Goal: Task Accomplishment & Management: Complete application form

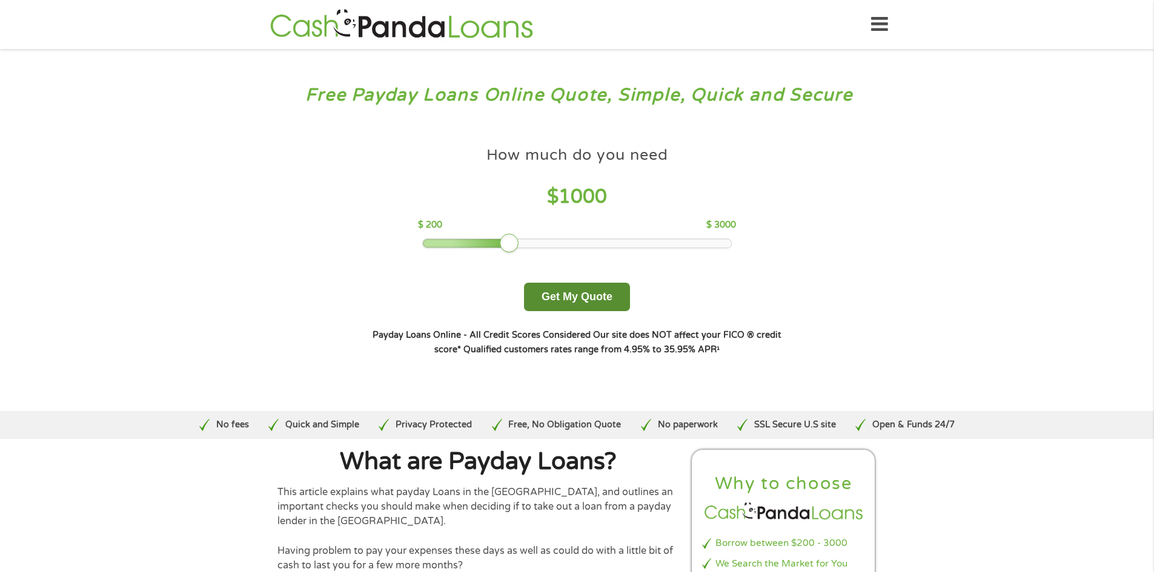
click at [565, 301] on button "Get My Quote" at bounding box center [577, 297] width 106 height 28
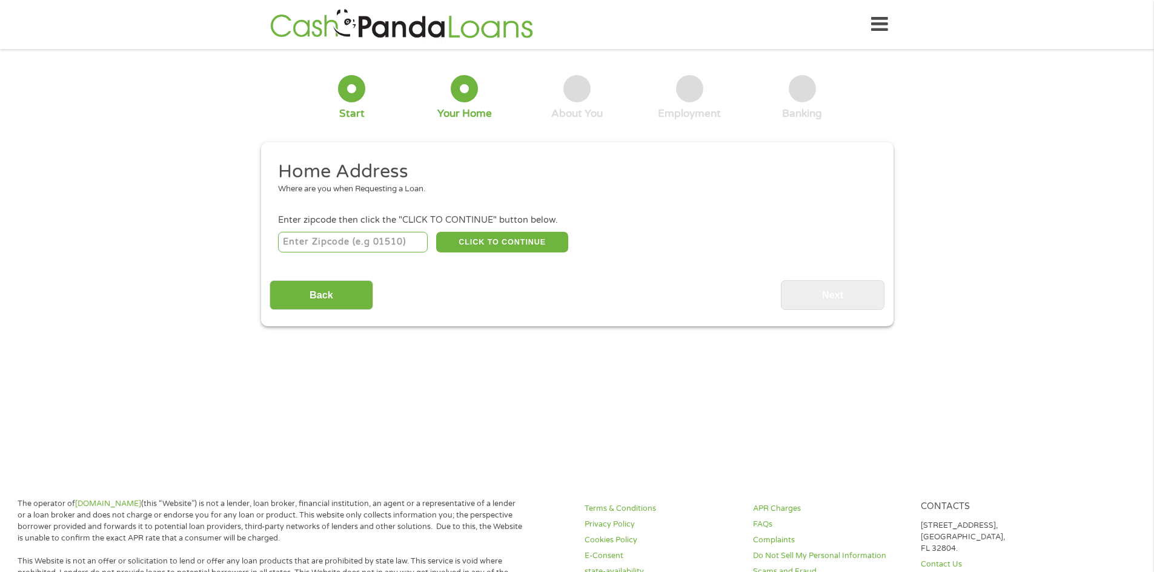
click at [344, 249] on input "number" at bounding box center [353, 242] width 150 height 21
type input "85203"
select select "Arizona"
click at [484, 244] on button "CLICK TO CONTINUE" at bounding box center [502, 242] width 132 height 21
type input "85203"
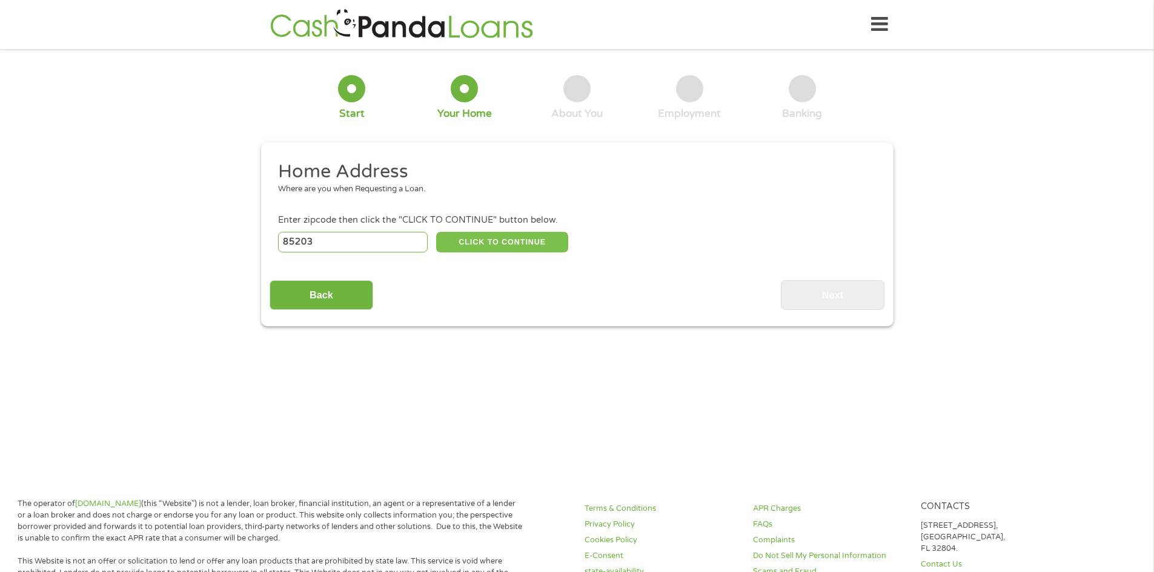
type input "Mesa"
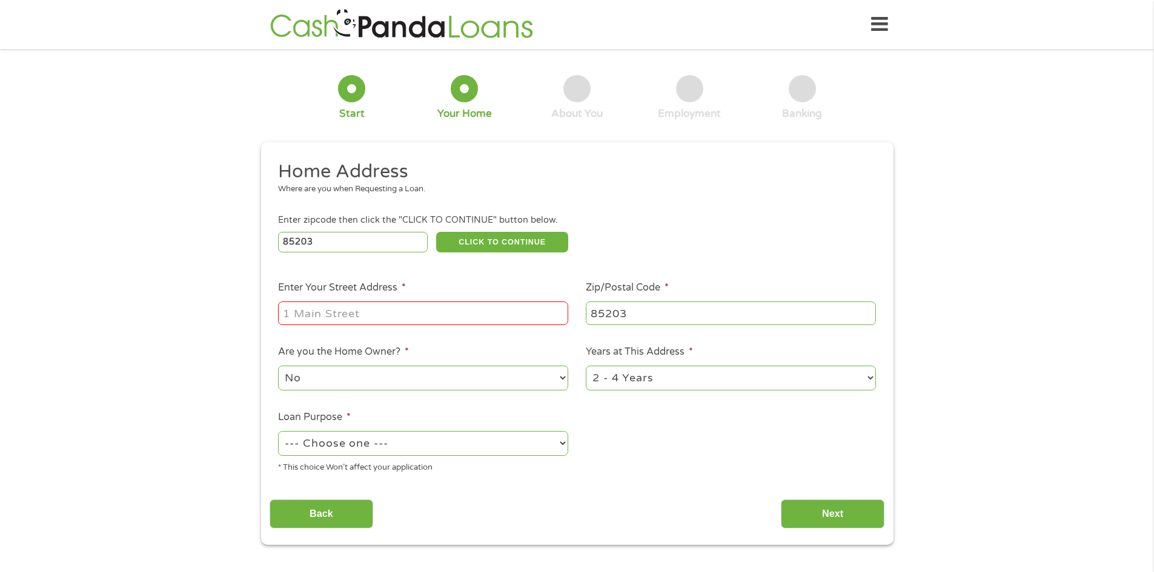
click at [358, 305] on input "Enter Your Street Address *" at bounding box center [423, 313] width 290 height 23
type input "1522 E Kramer Street"
click at [868, 378] on select "1 Year or less 1 - 2 Years 2 - 4 Years Over 4 Years" at bounding box center [731, 378] width 290 height 25
select select "60months"
click at [586, 366] on select "1 Year or less 1 - 2 Years 2 - 4 Years Over 4 Years" at bounding box center [731, 378] width 290 height 25
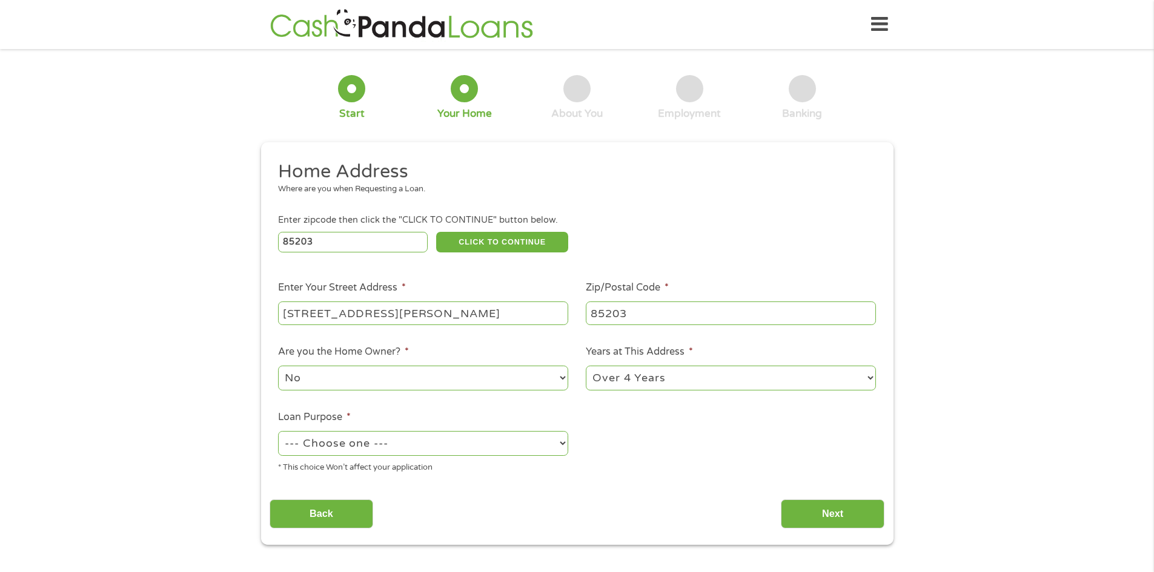
click at [558, 444] on select "--- Choose one --- Pay Bills Debt Consolidation Home Improvement Major Purchase…" at bounding box center [423, 443] width 290 height 25
select select "paybills"
click at [278, 431] on select "--- Choose one --- Pay Bills Debt Consolidation Home Improvement Major Purchase…" at bounding box center [423, 443] width 290 height 25
click at [798, 509] on input "Next" at bounding box center [833, 515] width 104 height 30
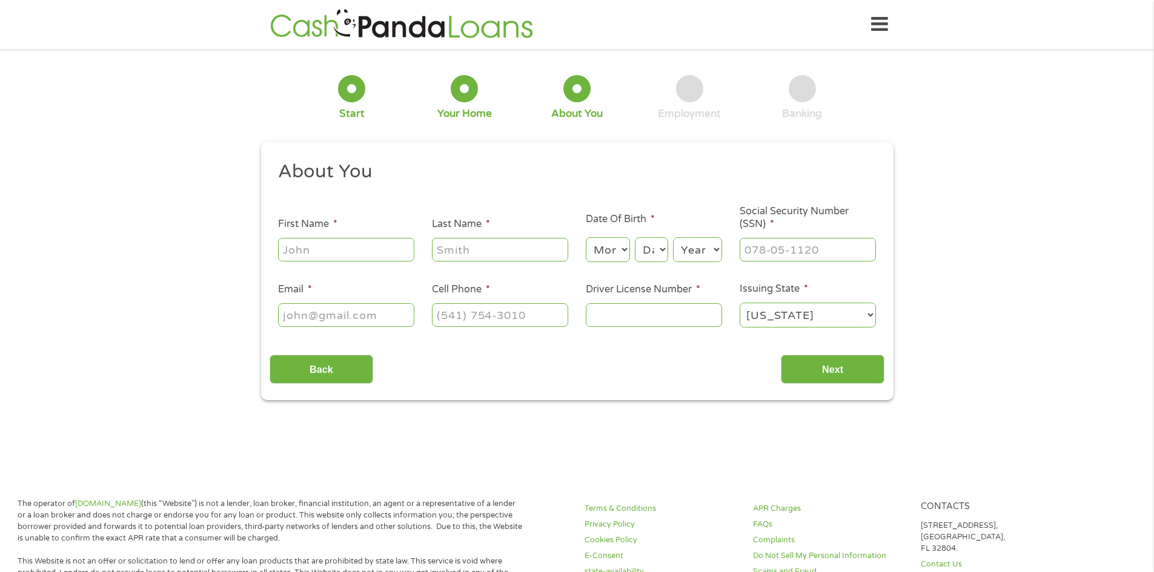
click at [343, 246] on input "First Name *" at bounding box center [346, 249] width 136 height 23
type input "Thomas"
type input "Mike"
type input "9ztmike@gmail.com"
type input "(480) 626-3401"
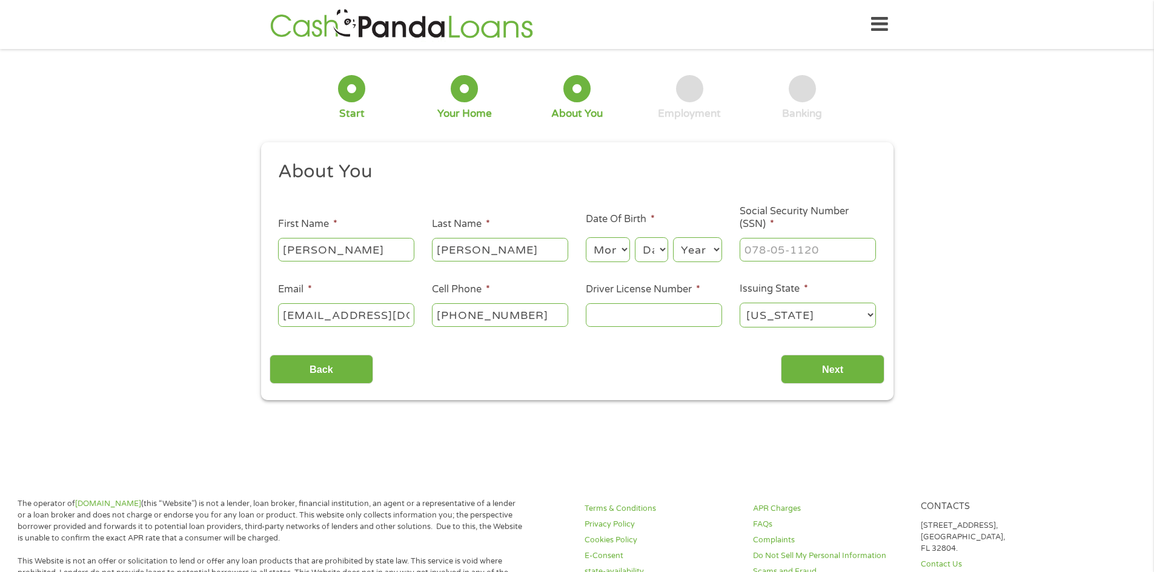
click at [613, 249] on select "Month 1 2 3 4 5 6 7 8 9 10 11 12" at bounding box center [608, 249] width 44 height 25
select select "9"
click at [586, 237] on select "Month 1 2 3 4 5 6 7 8 9 10 11 12" at bounding box center [608, 249] width 44 height 25
click at [662, 251] on select "Day 1 2 3 4 5 6 7 8 9 10 11 12 13 14 15 16 17 18 19 20 21 22 23 24 25 26 27 28 …" at bounding box center [651, 249] width 33 height 25
select select "29"
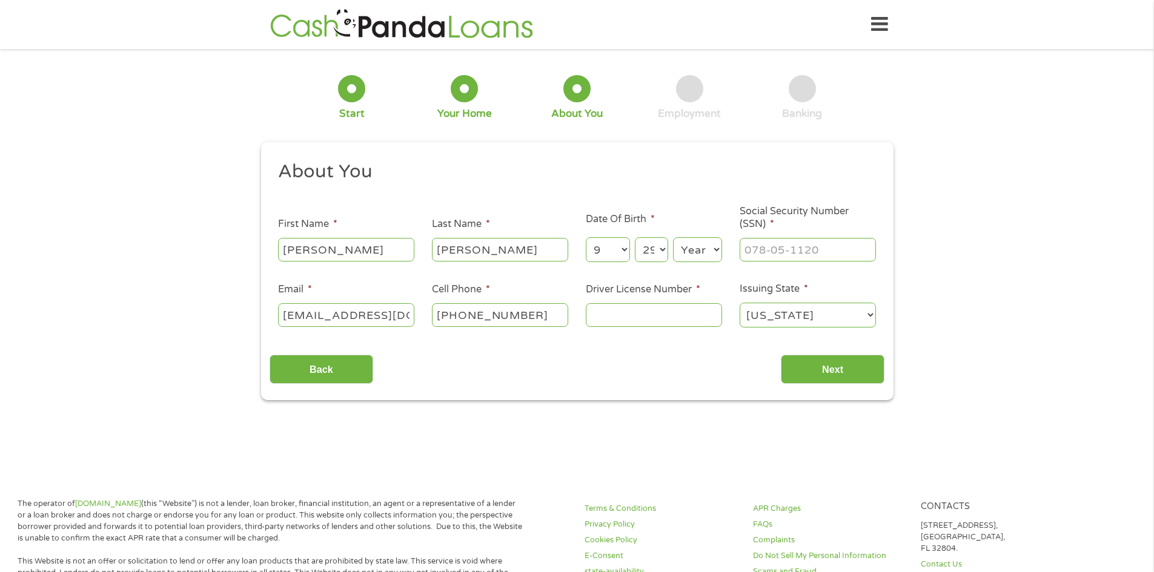
click at [635, 237] on select "Day 1 2 3 4 5 6 7 8 9 10 11 12 13 14 15 16 17 18 19 20 21 22 23 24 25 26 27 28 …" at bounding box center [651, 249] width 33 height 25
click at [694, 257] on select "Year 2007 2006 2005 2004 2003 2002 2001 2000 1999 1998 1997 1996 1995 1994 1993…" at bounding box center [697, 249] width 49 height 25
select select "1959"
click at [673, 237] on select "Year 2007 2006 2005 2004 2003 2002 2001 2000 1999 1998 1997 1996 1995 1994 1993…" at bounding box center [697, 249] width 49 height 25
click at [758, 252] on input "___-__-____" at bounding box center [807, 249] width 136 height 23
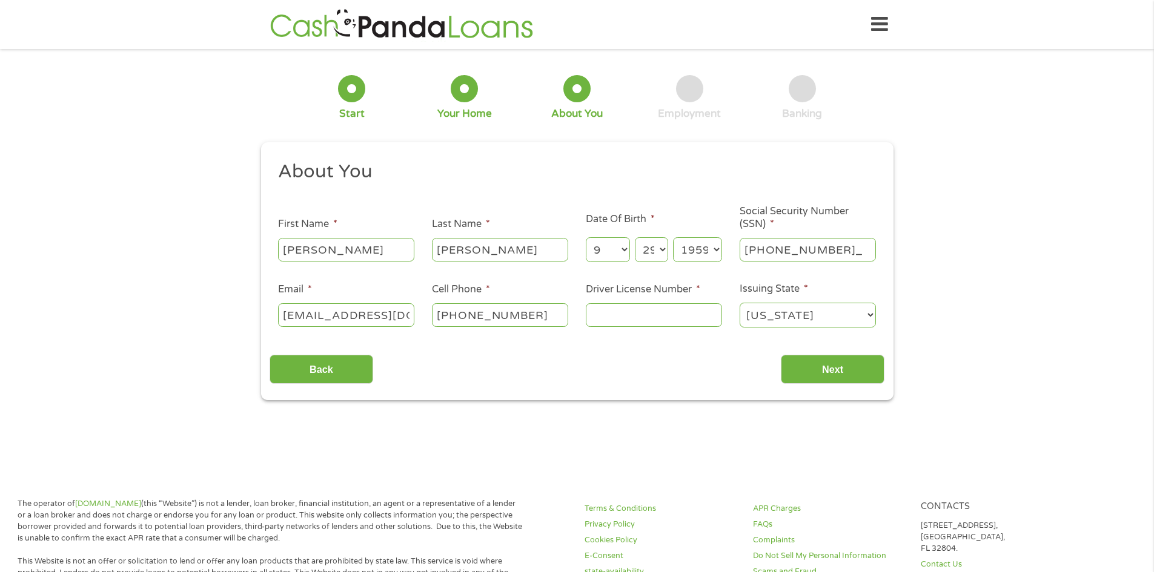
type input "566-27-8054"
click at [612, 319] on input "Driver License Number *" at bounding box center [654, 314] width 136 height 23
type input "b1186532"
click at [858, 368] on input "Next" at bounding box center [833, 370] width 104 height 30
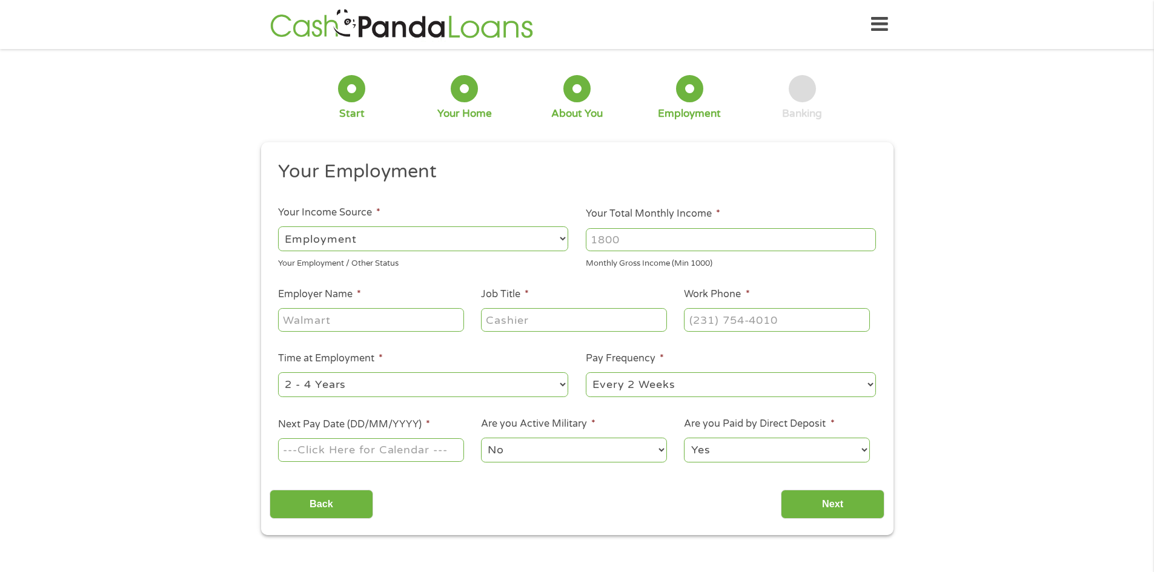
click at [561, 240] on select "--- Choose one --- Employment Self Employed Benefits" at bounding box center [423, 238] width 290 height 25
click at [278, 226] on select "--- Choose one --- Employment Self Employed Benefits" at bounding box center [423, 238] width 290 height 25
drag, startPoint x: 639, startPoint y: 248, endPoint x: 511, endPoint y: 254, distance: 128.5
click at [460, 254] on ul "Your Employment Your Income Source * --- Choose one --- Employment Self Employe…" at bounding box center [576, 317] width 615 height 314
click at [627, 248] on input "Your Total Monthly Income *" at bounding box center [731, 239] width 290 height 23
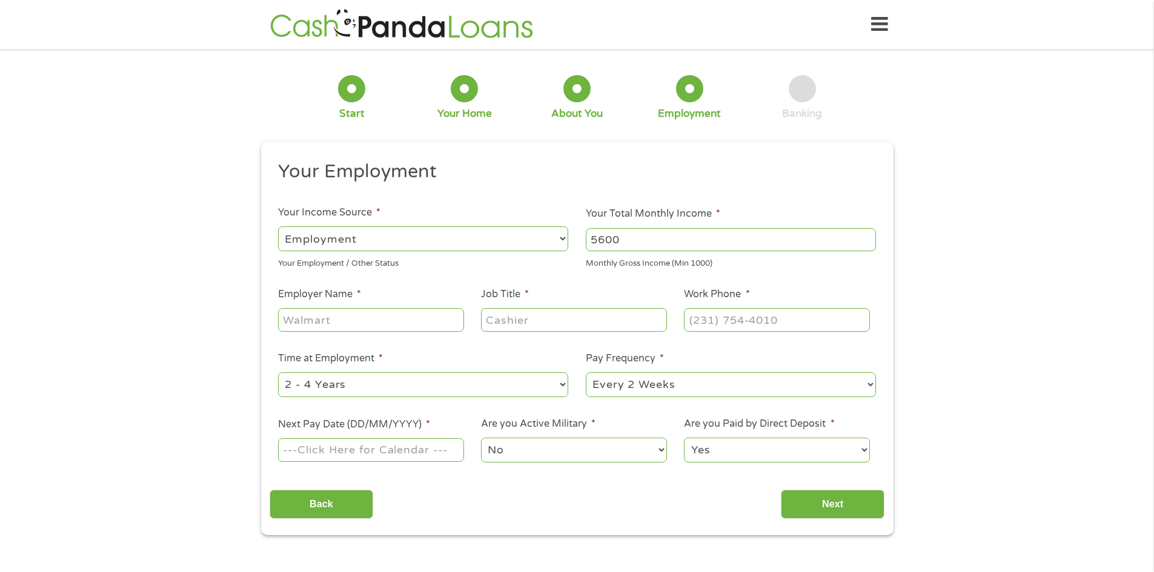
type input "5600"
click at [398, 320] on input "Employer Name *" at bounding box center [370, 319] width 185 height 23
type input "i"
type input "O"
type input "ITCA"
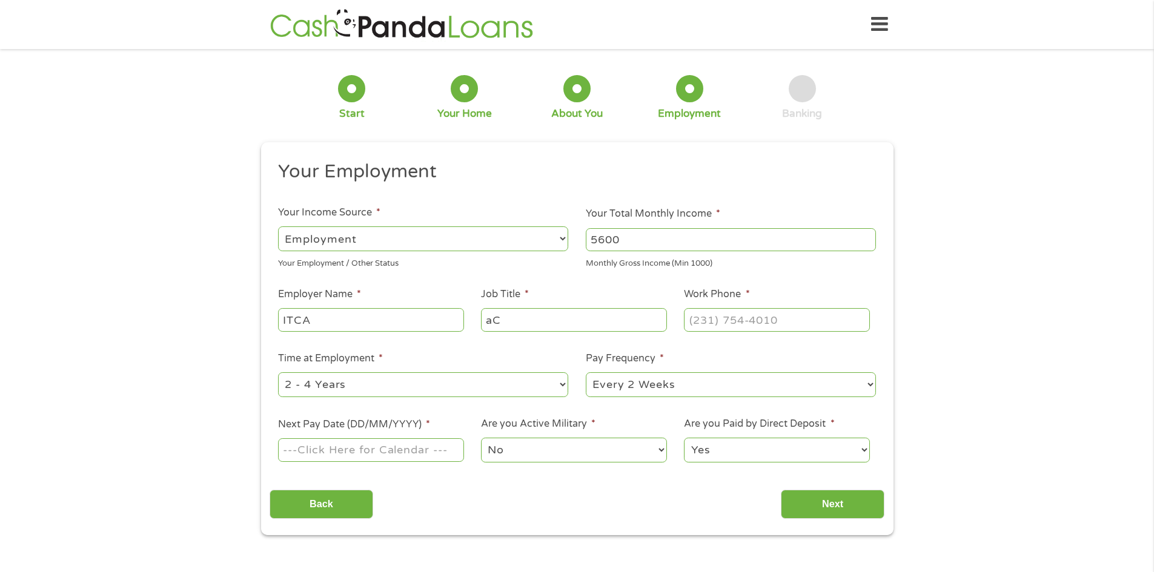
type input "a"
type input "Accountant"
click at [702, 326] on input "(___) ___-____" at bounding box center [776, 319] width 185 height 23
type input "(480) 626-3401"
click at [561, 386] on select "--- Choose one --- 1 Year or less 1 - 2 Years 2 - 4 Years Over 4 Years" at bounding box center [423, 384] width 290 height 25
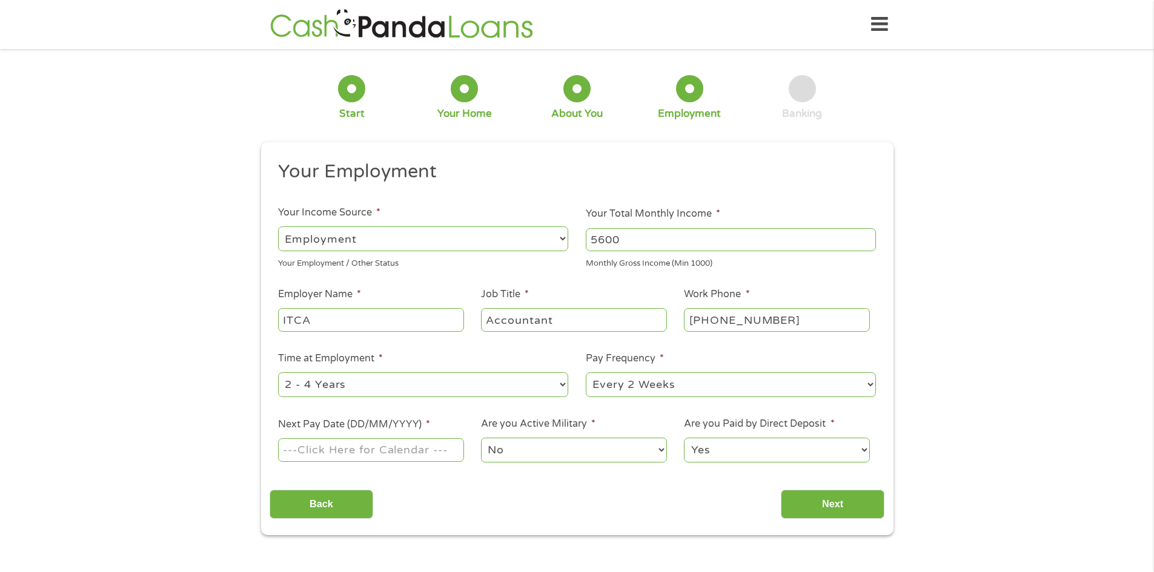
select select "60months"
click at [278, 372] on select "--- Choose one --- 1 Year or less 1 - 2 Years 2 - 4 Years Over 4 Years" at bounding box center [423, 384] width 290 height 25
click at [387, 452] on input "Next Pay Date (DD/MM/YYYY) *" at bounding box center [370, 449] width 185 height 23
type input "02/10/2025"
click at [825, 506] on input "Next" at bounding box center [833, 505] width 104 height 30
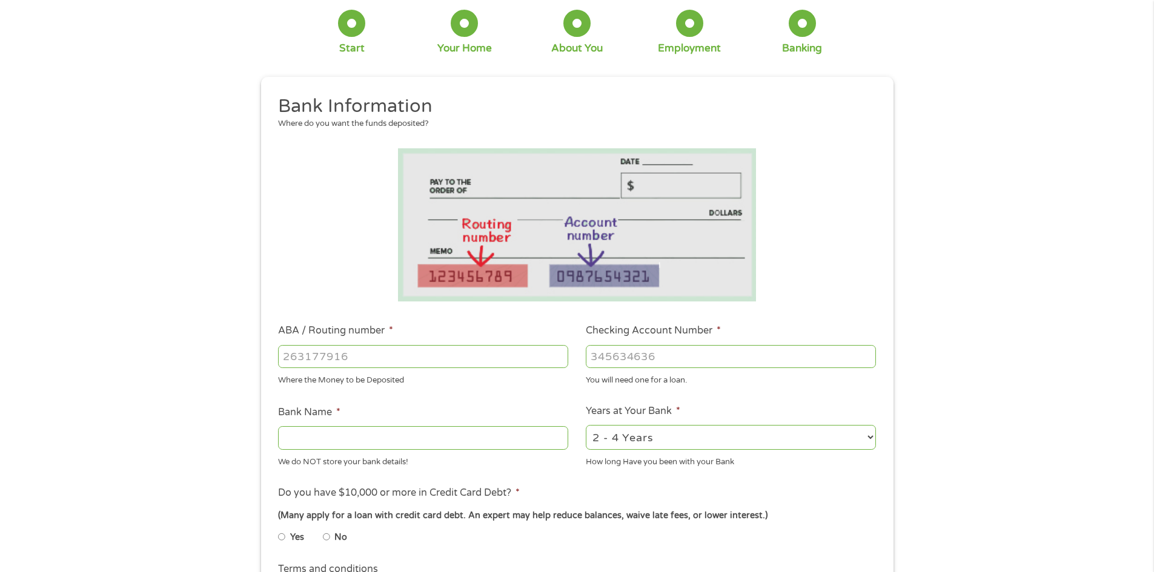
scroll to position [61, 0]
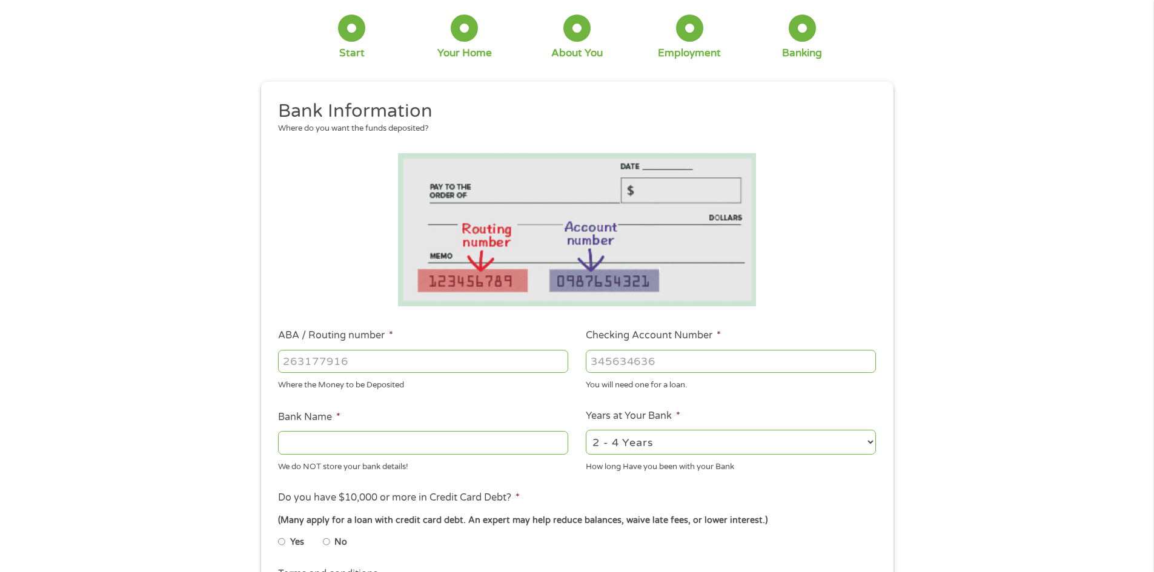
click at [378, 367] on input "ABA / Routing number *" at bounding box center [423, 361] width 290 height 23
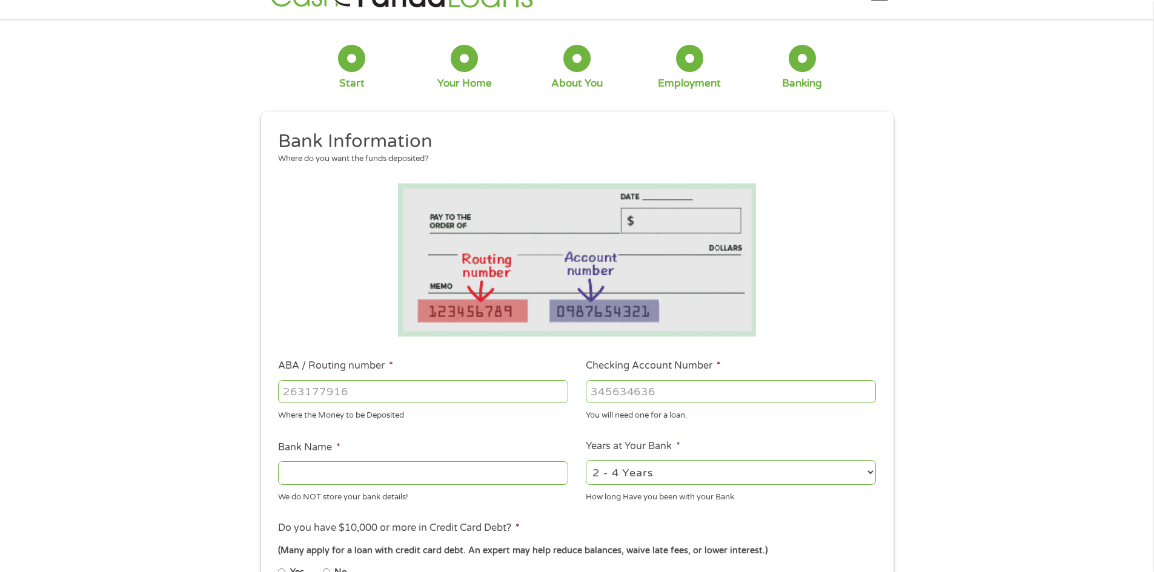
scroll to position [0, 0]
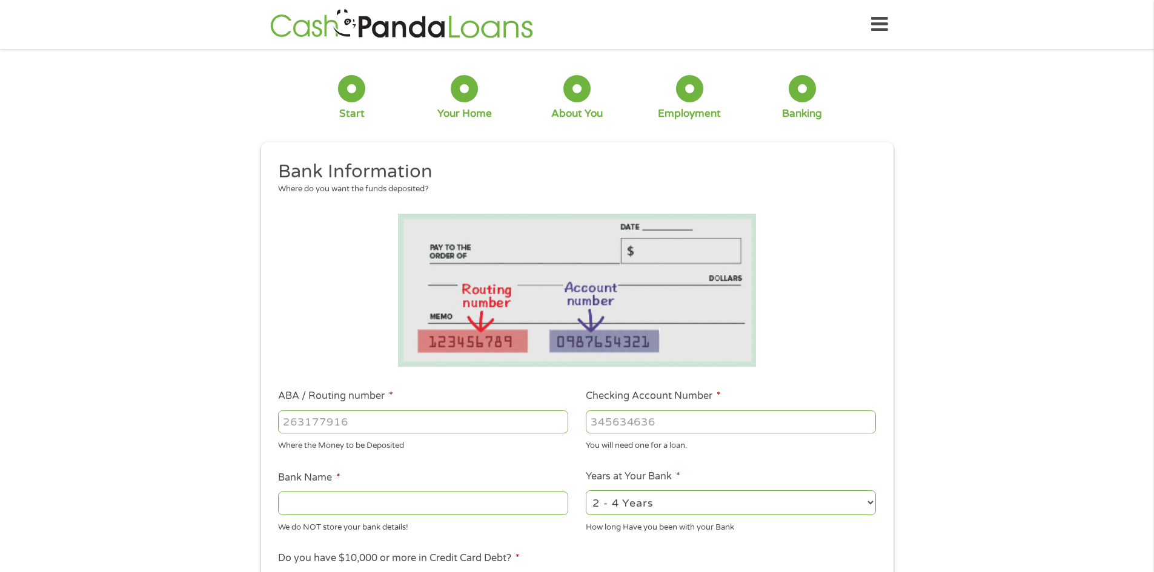
click at [348, 424] on input "ABA / Routing number *" at bounding box center [423, 422] width 290 height 23
type input "122105278"
type input "WELLS FARGO BANK NA ARIZONA"
type input "122105278"
click at [601, 422] on input "Checking Account Number *" at bounding box center [731, 422] width 290 height 23
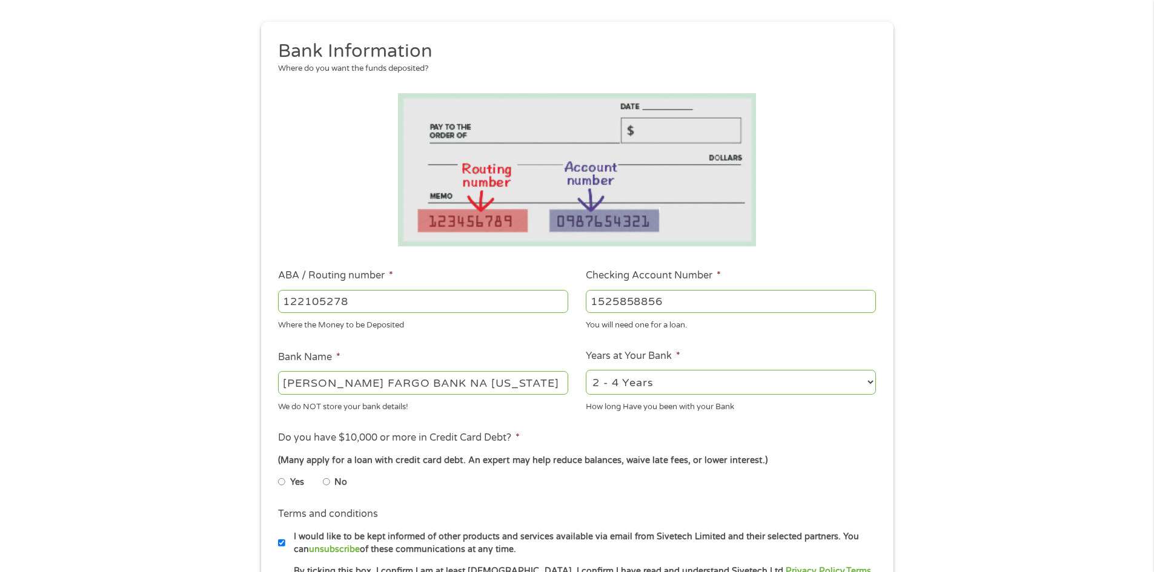
scroll to position [121, 0]
type input "1525858856"
click at [872, 381] on select "2 - 4 Years 6 - 12 Months 1 - 2 Years Over 4 Years" at bounding box center [731, 381] width 290 height 25
select select "60months"
click at [586, 369] on select "2 - 4 Years 6 - 12 Months 1 - 2 Years Over 4 Years" at bounding box center [731, 381] width 290 height 25
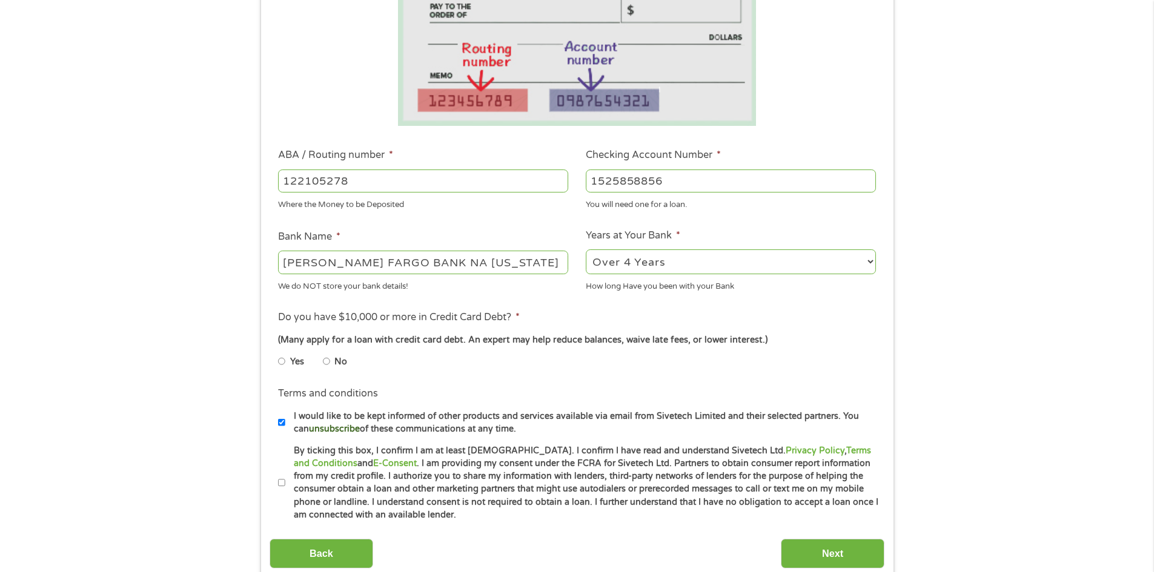
scroll to position [242, 0]
click at [286, 362] on li "Yes" at bounding box center [300, 361] width 45 height 24
click at [282, 362] on input "Yes" at bounding box center [281, 360] width 7 height 19
radio input "true"
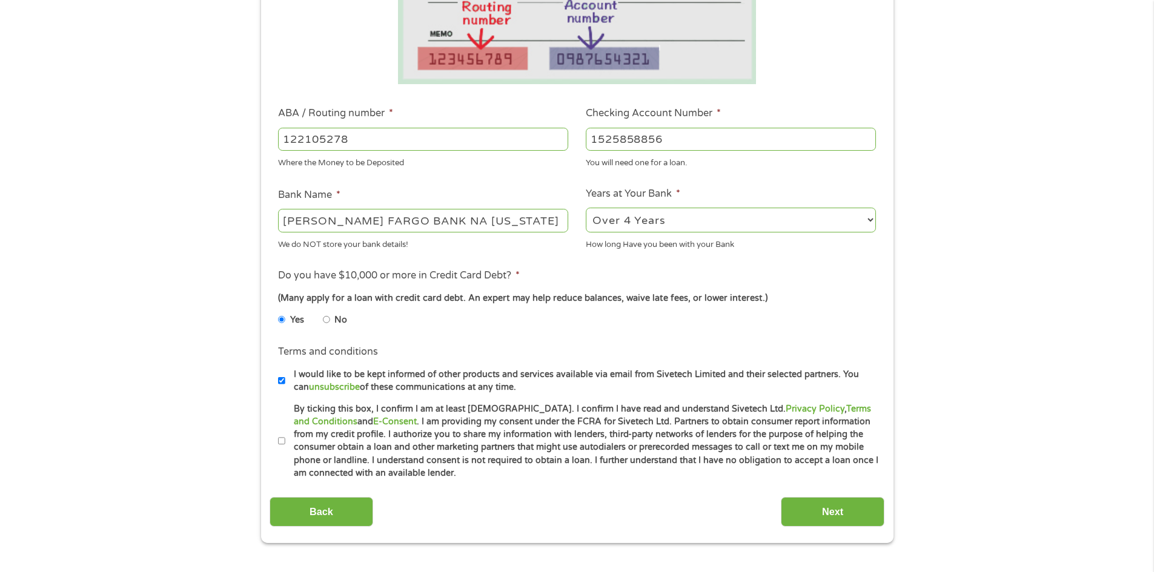
scroll to position [303, 0]
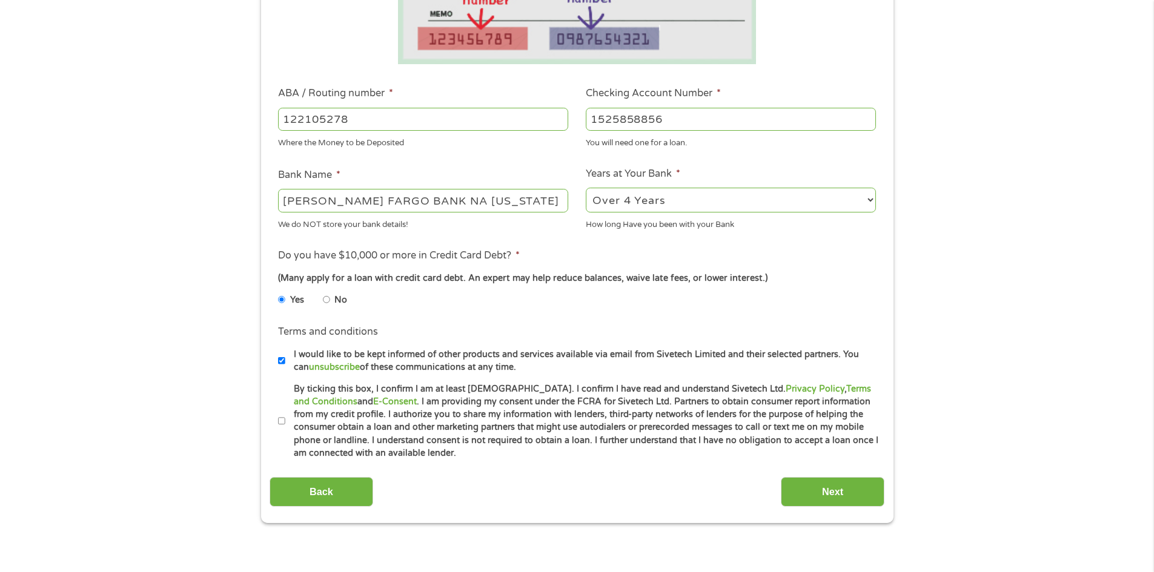
click at [281, 420] on input "By ticking this box, I confirm I am at least 18 years old. I confirm I have rea…" at bounding box center [281, 421] width 7 height 19
checkbox input "true"
click at [848, 491] on input "Next" at bounding box center [833, 492] width 104 height 30
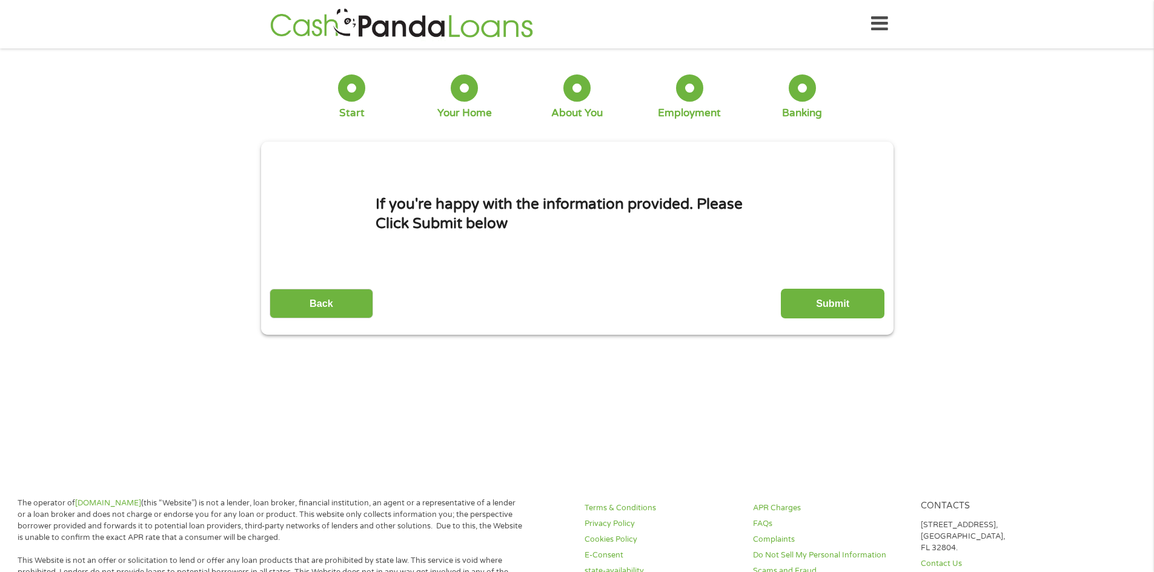
scroll to position [0, 0]
click at [811, 301] on input "Submit" at bounding box center [833, 304] width 104 height 30
